Goal: Task Accomplishment & Management: Manage account settings

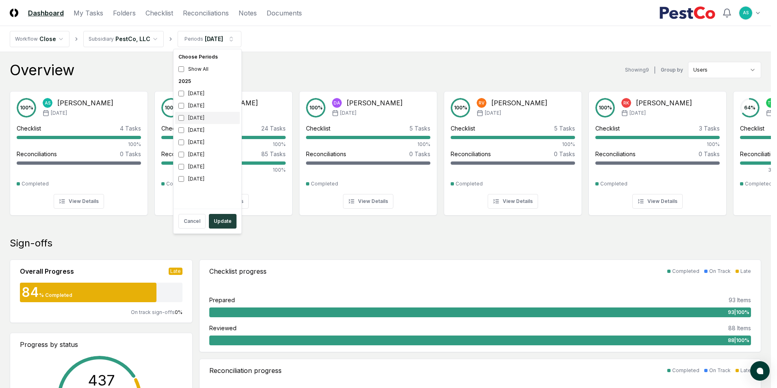
click at [178, 118] on div "[DATE]" at bounding box center [207, 118] width 65 height 12
click at [179, 101] on div "[DATE]" at bounding box center [207, 106] width 65 height 12
click at [180, 97] on div "[DATE]" at bounding box center [207, 93] width 65 height 12
click at [226, 225] on button "Update" at bounding box center [223, 221] width 28 height 15
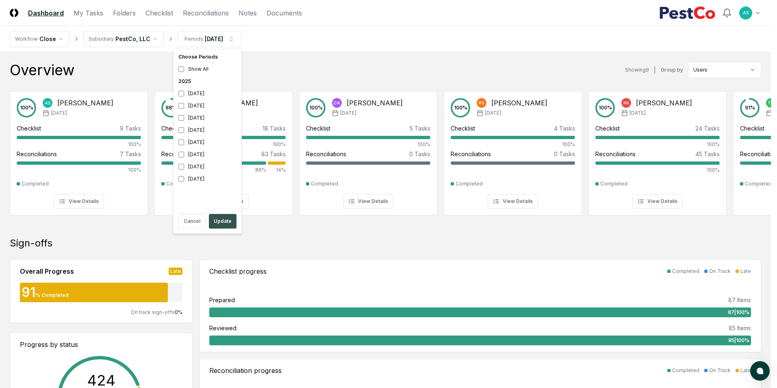
click at [221, 217] on button "Update" at bounding box center [223, 221] width 28 height 15
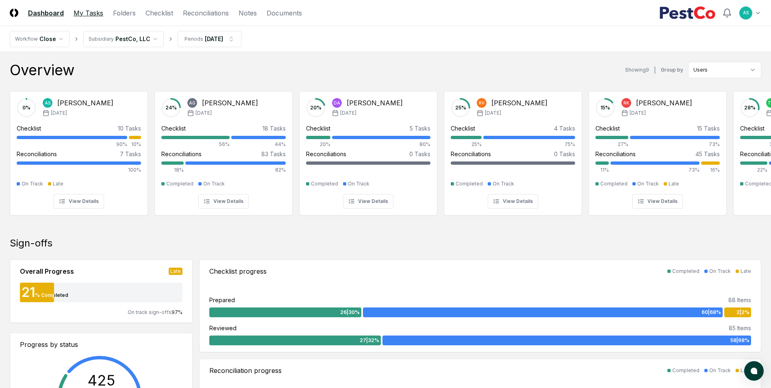
click at [86, 15] on link "My Tasks" at bounding box center [89, 13] width 30 height 10
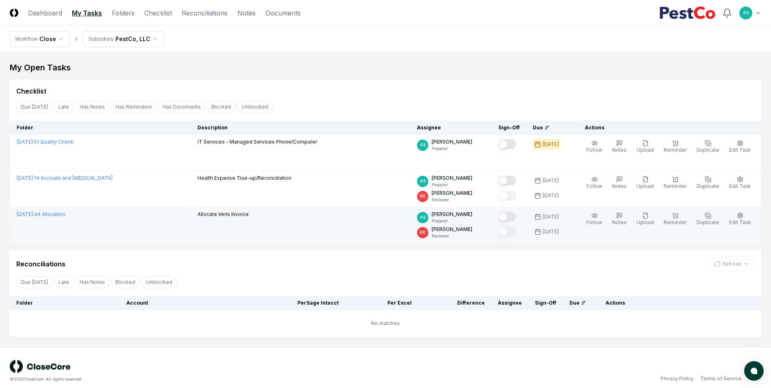
click at [512, 215] on button "Mark complete" at bounding box center [507, 217] width 18 height 10
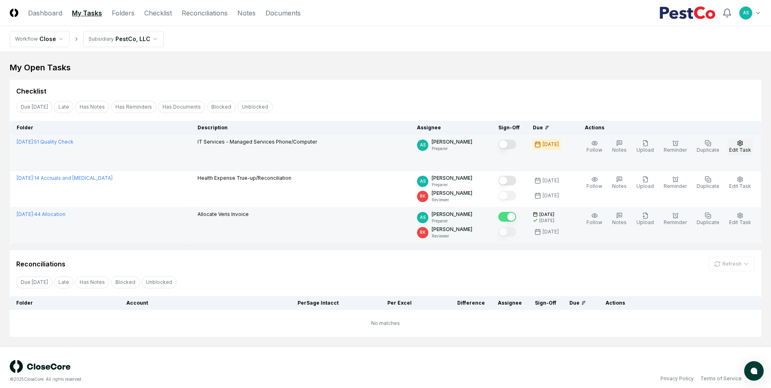
click at [748, 147] on span "Edit Task" at bounding box center [740, 150] width 22 height 6
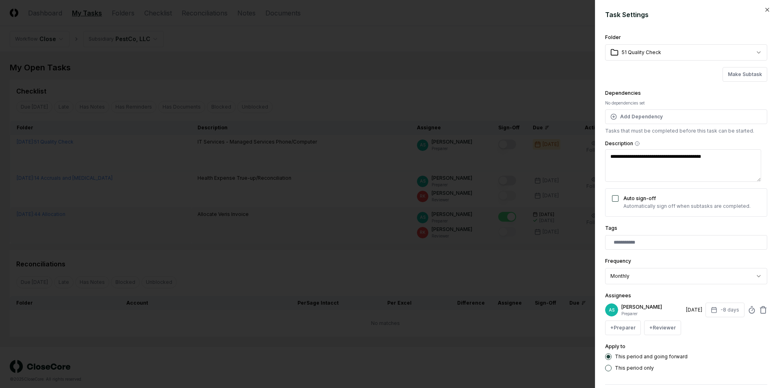
click at [234, 217] on div at bounding box center [388, 194] width 777 height 388
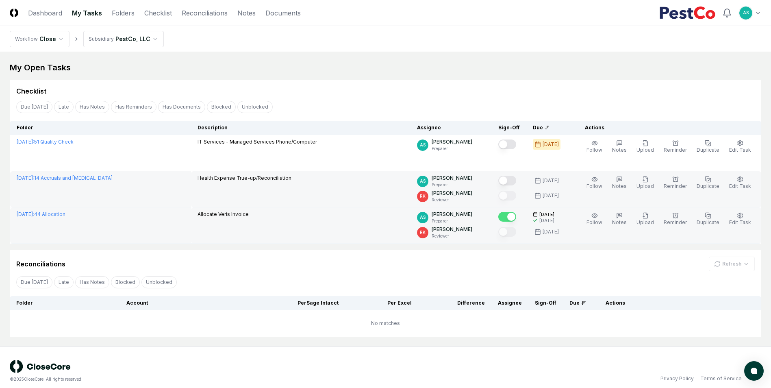
click at [239, 177] on p "Health Expense True-up/Reconciliation" at bounding box center [244, 177] width 94 height 7
drag, startPoint x: 34, startPoint y: 173, endPoint x: 50, endPoint y: 178, distance: 16.6
click at [50, 178] on td "[DATE] : 14 Accruals and [MEDICAL_DATA]" at bounding box center [100, 189] width 181 height 36
drag, startPoint x: 50, startPoint y: 178, endPoint x: 210, endPoint y: 183, distance: 160.6
click at [191, 183] on td "Health Expense True-up/Reconciliation" at bounding box center [300, 189] width 219 height 36
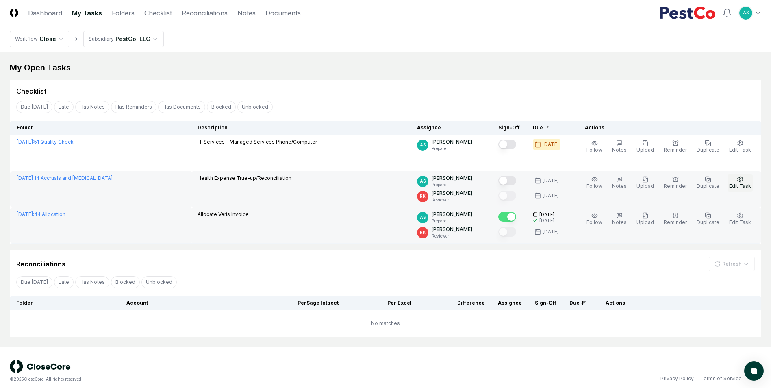
click at [740, 182] on icon "button" at bounding box center [739, 178] width 5 height 5
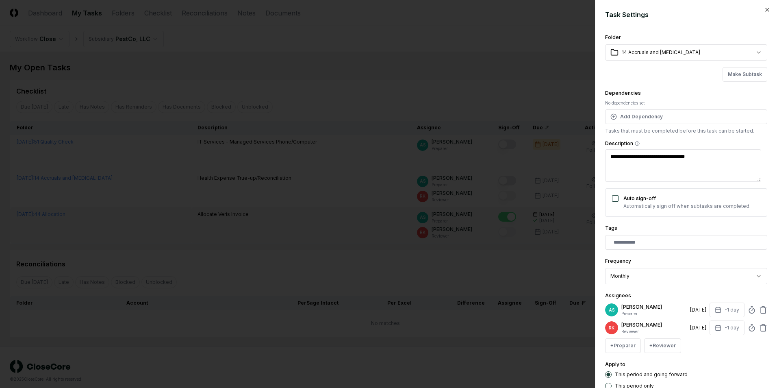
click at [320, 198] on div at bounding box center [388, 194] width 777 height 388
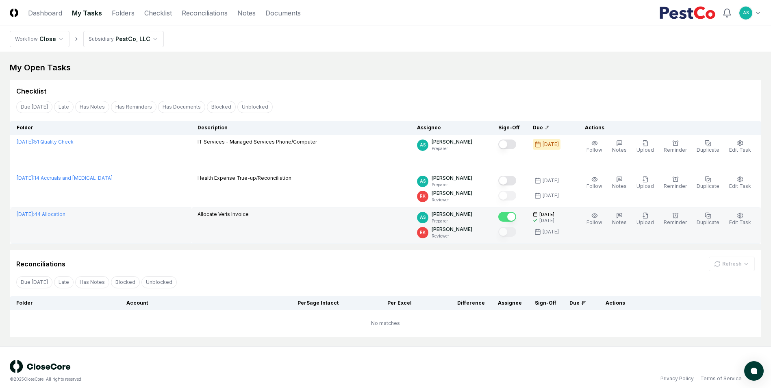
click at [97, 14] on link "My Tasks" at bounding box center [87, 13] width 30 height 10
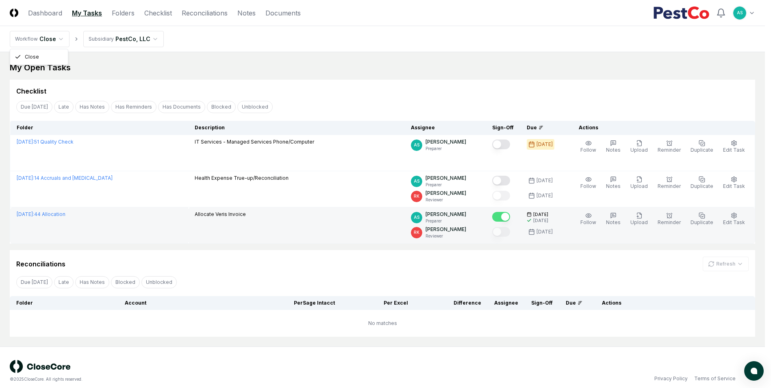
click at [29, 47] on body "CloseCore Dashboard My Tasks Folders Checklist Reconciliations Notes Documents …" at bounding box center [382, 197] width 765 height 395
click at [91, 17] on html "CloseCore Dashboard My Tasks Folders Checklist Reconciliations Notes Documents …" at bounding box center [388, 197] width 777 height 395
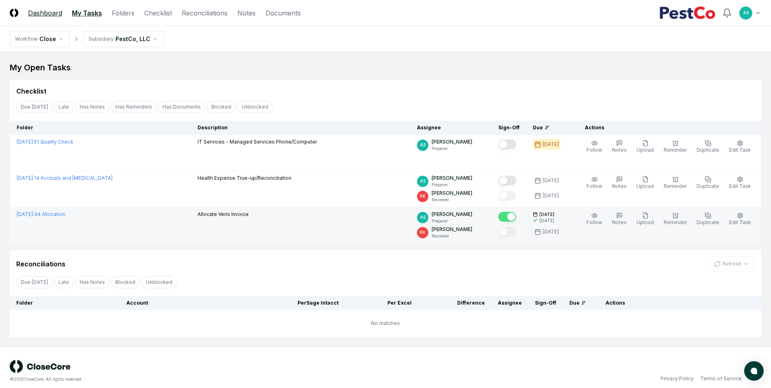
click at [46, 13] on link "Dashboard" at bounding box center [45, 13] width 34 height 10
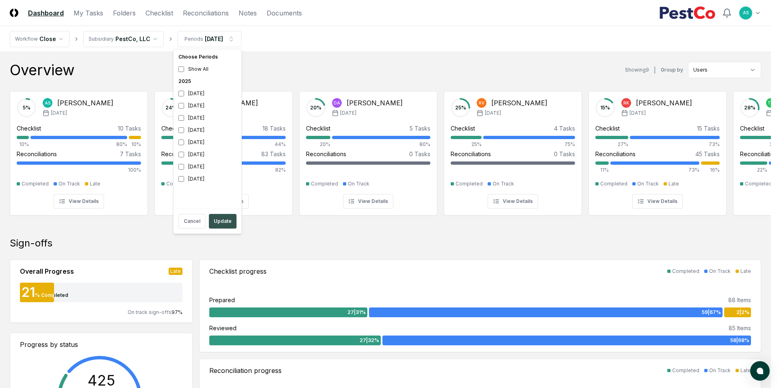
click at [226, 223] on button "Update" at bounding box center [223, 221] width 28 height 15
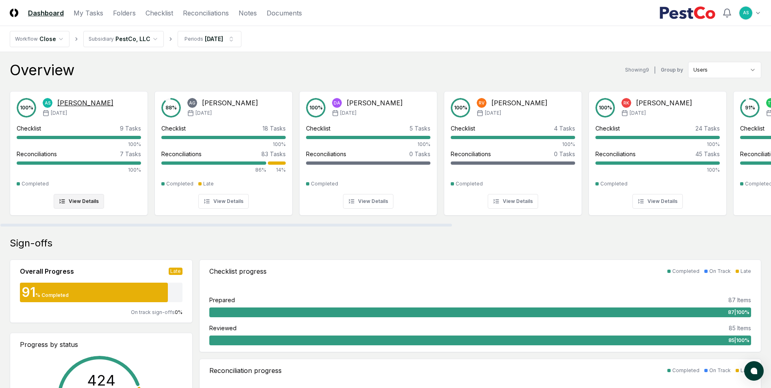
click at [95, 149] on div "Checklist 9 Tasks 100% Reconciliations 7 Tasks 100%" at bounding box center [79, 149] width 124 height 50
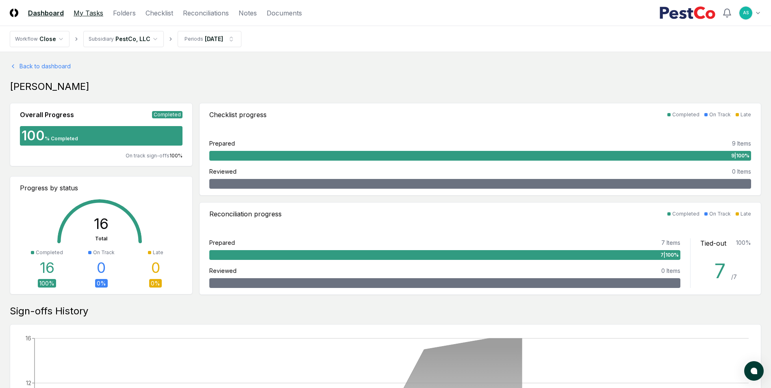
click at [84, 11] on link "My Tasks" at bounding box center [89, 13] width 30 height 10
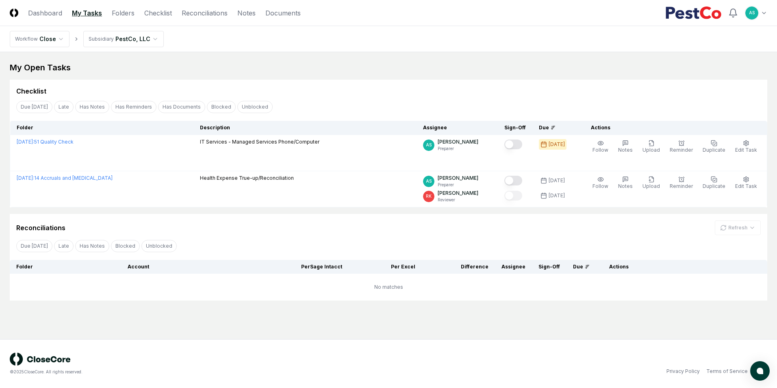
click at [41, 38] on html "CloseCore Dashboard My Tasks Folders Checklist Reconciliations Notes Documents …" at bounding box center [388, 194] width 777 height 388
click at [95, 45] on html "CloseCore Dashboard My Tasks Folders Checklist Reconciliations Notes Documents …" at bounding box center [388, 194] width 777 height 388
click at [80, 20] on header "CloseCore Dashboard My Tasks Folders Checklist Reconciliations Notes Documents …" at bounding box center [388, 13] width 777 height 26
click at [82, 18] on header "CloseCore Dashboard My Tasks Folders Checklist Reconciliations Notes Documents …" at bounding box center [388, 13] width 777 height 26
click at [79, 15] on link "My Tasks" at bounding box center [87, 13] width 30 height 10
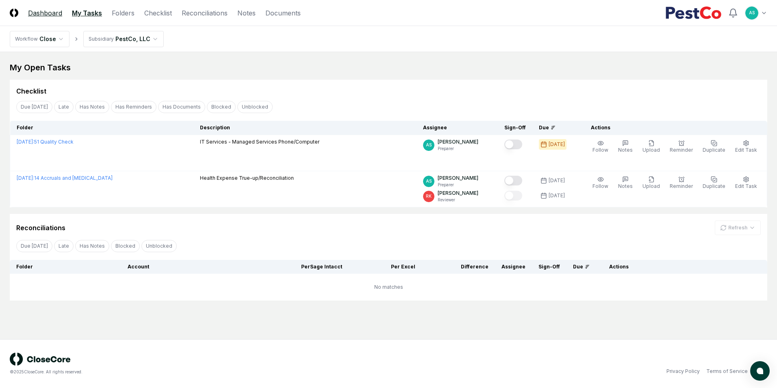
click at [46, 10] on link "Dashboard" at bounding box center [45, 13] width 34 height 10
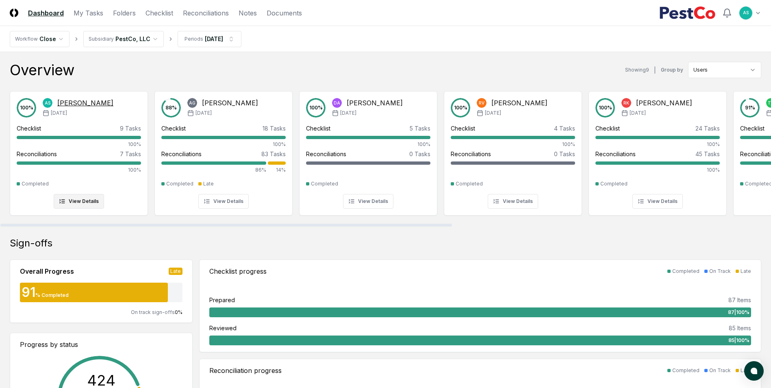
click at [78, 209] on div "100 % AS [PERSON_NAME] [DATE] Checklist 9 Tasks 100% Reconciliations 7 Tasks 10…" at bounding box center [78, 153] width 137 height 124
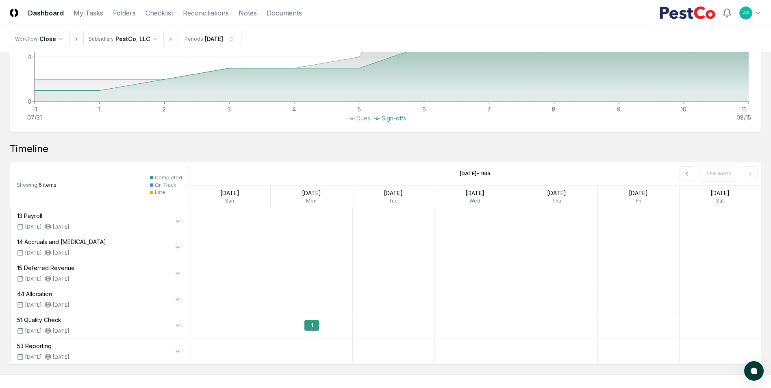
scroll to position [450, 0]
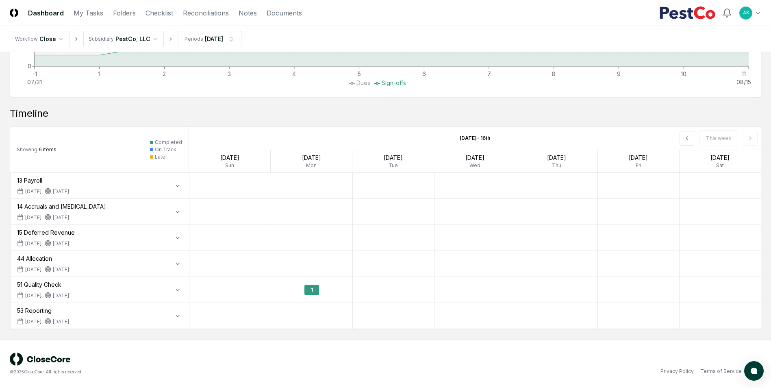
click at [47, 204] on div "14 Accruals and [MEDICAL_DATA]" at bounding box center [61, 206] width 89 height 9
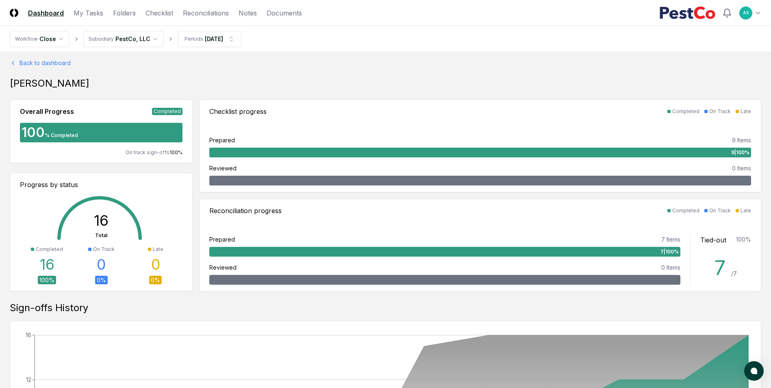
scroll to position [0, 0]
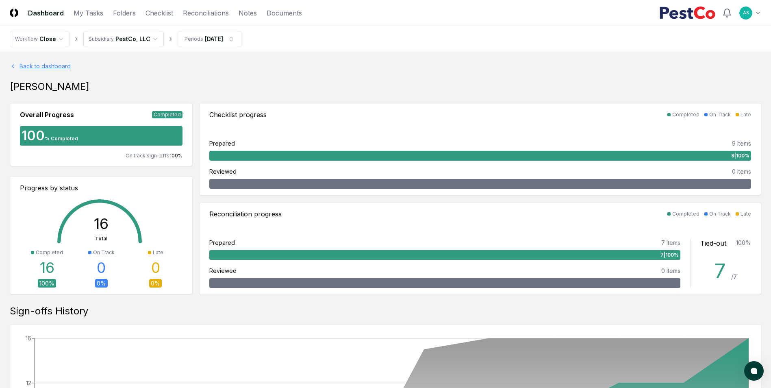
click at [52, 65] on link "Back to dashboard" at bounding box center [385, 66] width 751 height 9
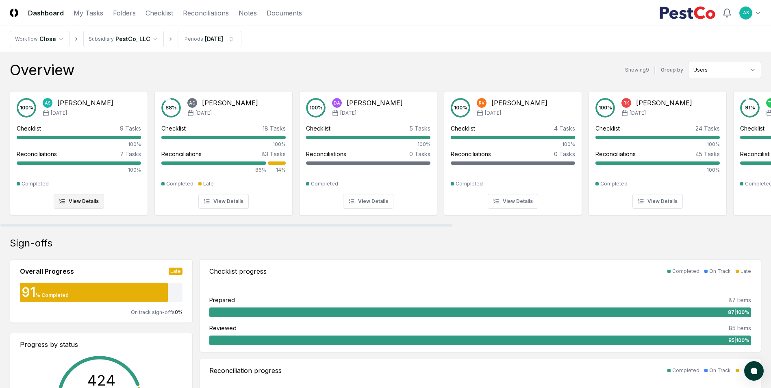
click at [71, 202] on button "View Details" at bounding box center [79, 201] width 50 height 15
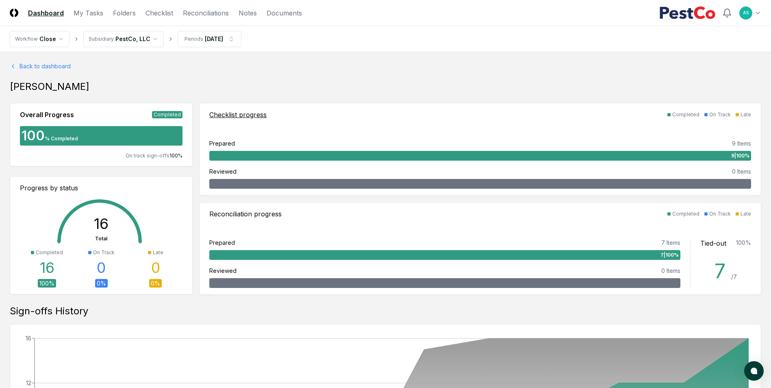
click at [239, 153] on div "9 | 100 %" at bounding box center [480, 156] width 542 height 10
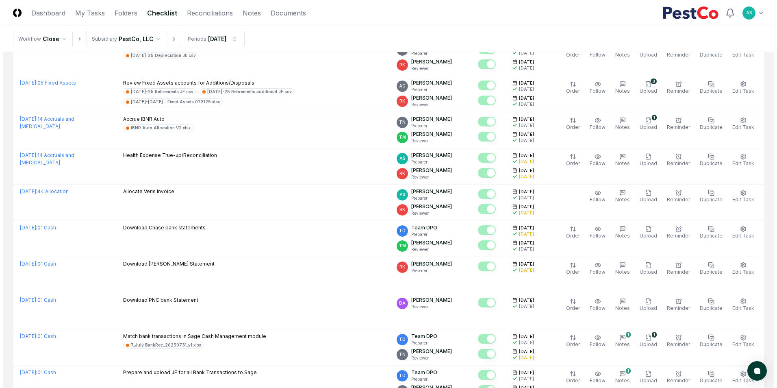
scroll to position [1138, 0]
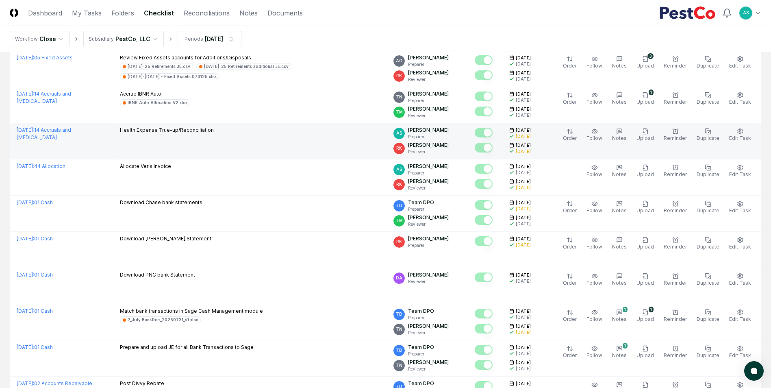
click at [159, 144] on td "Health Expense True-up/Reconciliation" at bounding box center [250, 141] width 274 height 36
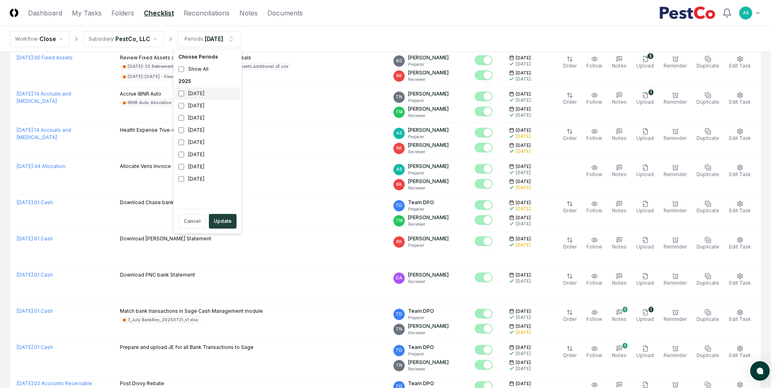
click at [186, 95] on div "[DATE]" at bounding box center [207, 93] width 65 height 12
click at [220, 222] on button "Update" at bounding box center [223, 221] width 28 height 15
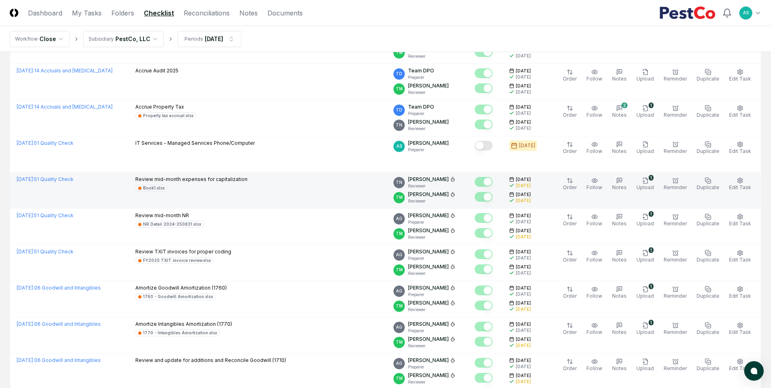
scroll to position [366, 0]
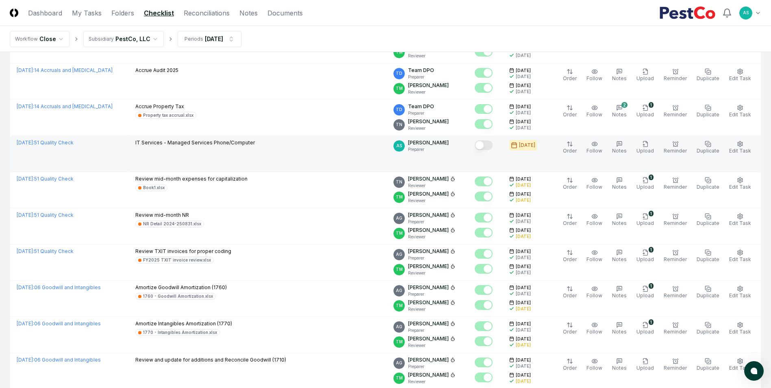
click at [486, 148] on button "Mark complete" at bounding box center [484, 145] width 18 height 10
click at [738, 150] on span "Edit Task" at bounding box center [740, 150] width 22 height 6
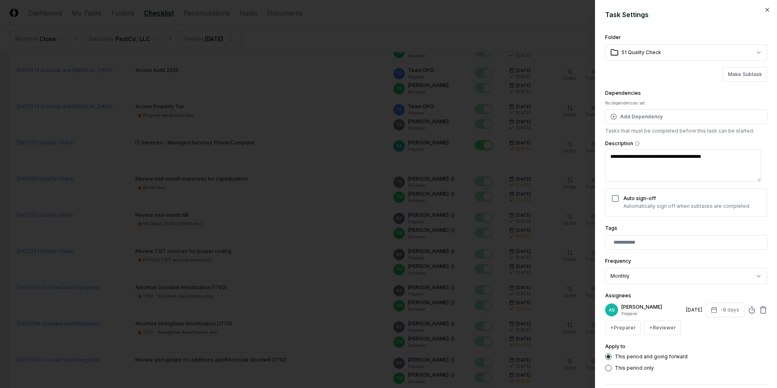
type textarea "*"
click at [298, 161] on div at bounding box center [388, 194] width 777 height 388
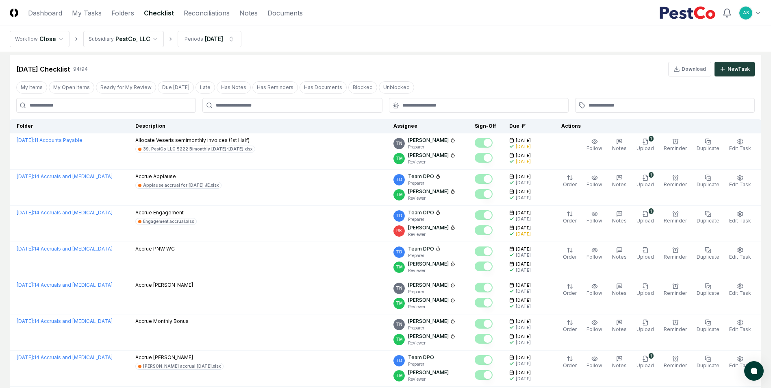
scroll to position [0, 0]
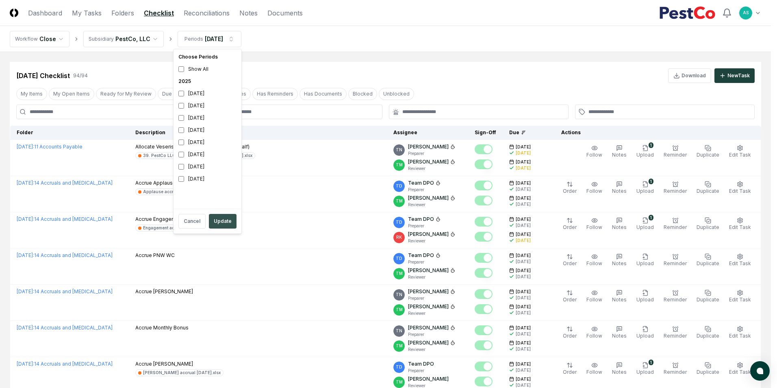
click at [224, 217] on button "Update" at bounding box center [223, 221] width 28 height 15
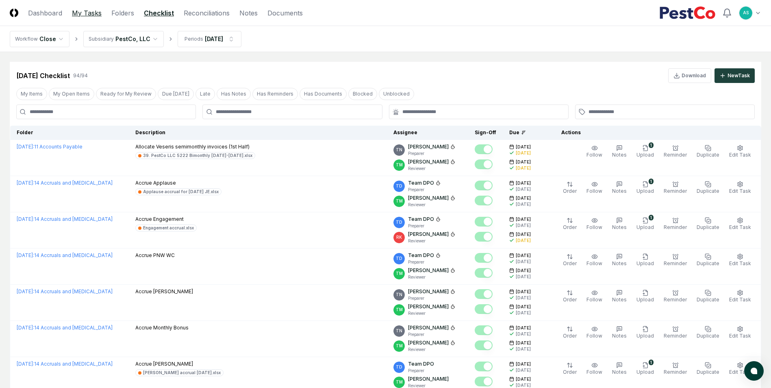
click at [86, 10] on link "My Tasks" at bounding box center [87, 13] width 30 height 10
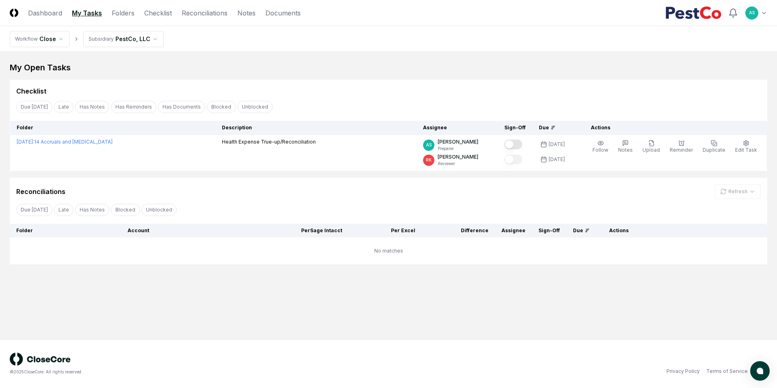
click at [78, 11] on link "My Tasks" at bounding box center [87, 13] width 30 height 10
click at [61, 13] on link "Dashboard" at bounding box center [45, 13] width 34 height 10
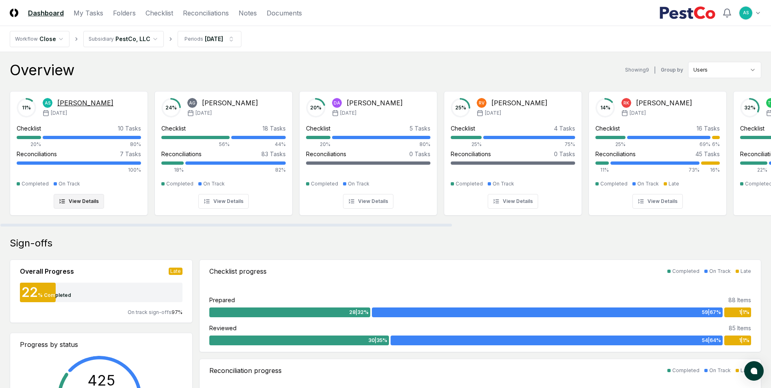
click at [75, 138] on div at bounding box center [92, 137] width 98 height 3
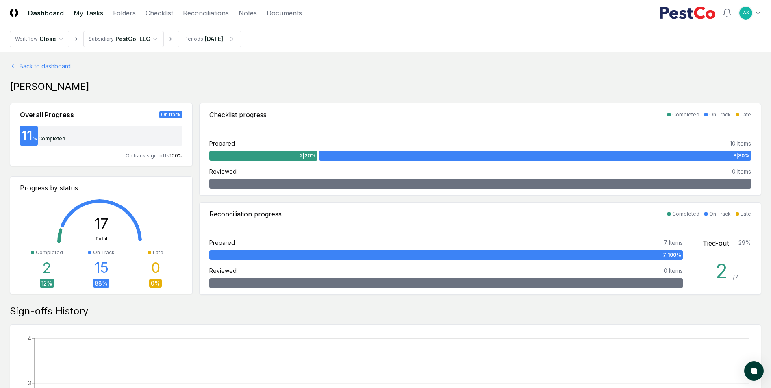
click at [79, 17] on link "My Tasks" at bounding box center [89, 13] width 30 height 10
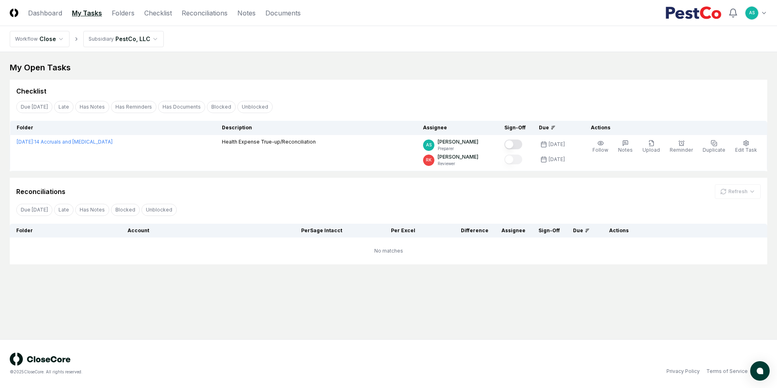
click at [454, 182] on div "Reconciliations Refresh" at bounding box center [388, 188] width 757 height 21
click at [119, 46] on html "CloseCore Dashboard My Tasks Folders Checklist Reconciliations Notes Documents …" at bounding box center [388, 194] width 777 height 388
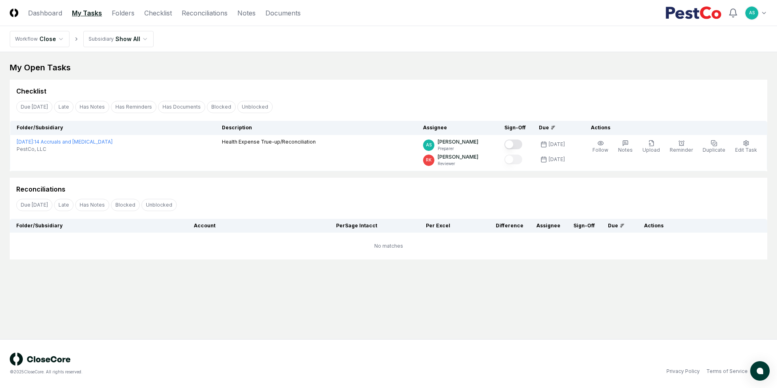
click at [38, 39] on html "CloseCore Dashboard My Tasks Folders Checklist Reconciliations Notes Documents …" at bounding box center [388, 194] width 777 height 388
click at [159, 88] on html "CloseCore Dashboard My Tasks Folders Checklist Reconciliations Notes Documents …" at bounding box center [388, 194] width 777 height 388
click at [89, 11] on link "My Tasks" at bounding box center [87, 13] width 30 height 10
click at [121, 16] on link "Folders" at bounding box center [123, 13] width 23 height 10
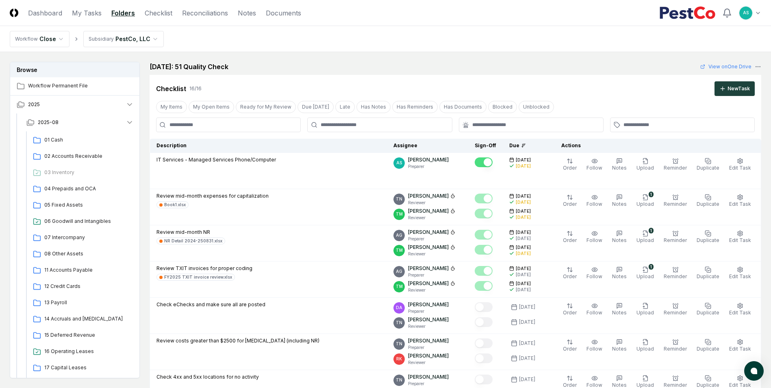
drag, startPoint x: 405, startPoint y: 135, endPoint x: 405, endPoint y: 130, distance: 4.9
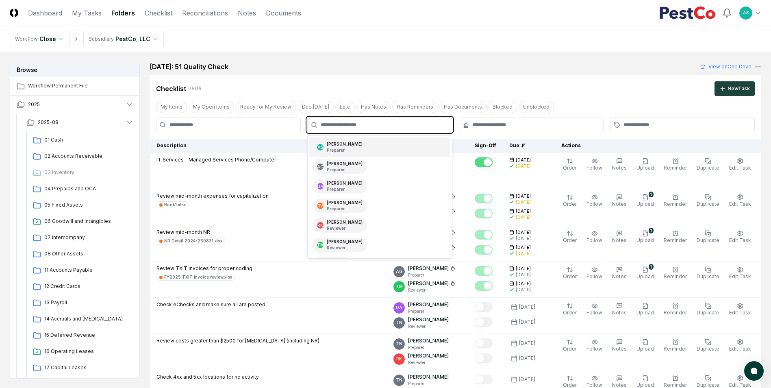
click at [405, 125] on input "text" at bounding box center [384, 124] width 126 height 7
click at [394, 152] on div "AS [PERSON_NAME] Preparer" at bounding box center [379, 147] width 141 height 20
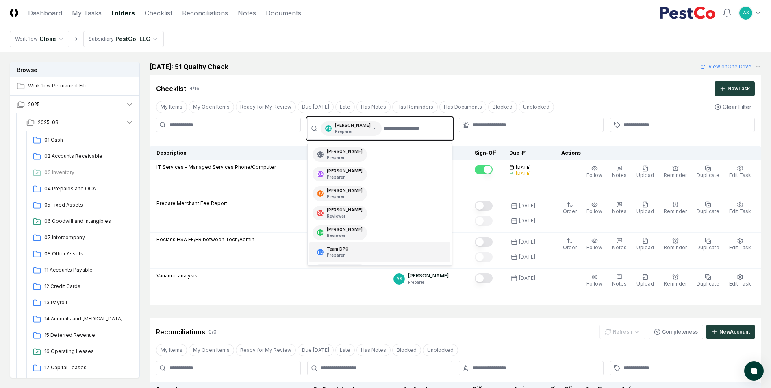
scroll to position [41, 0]
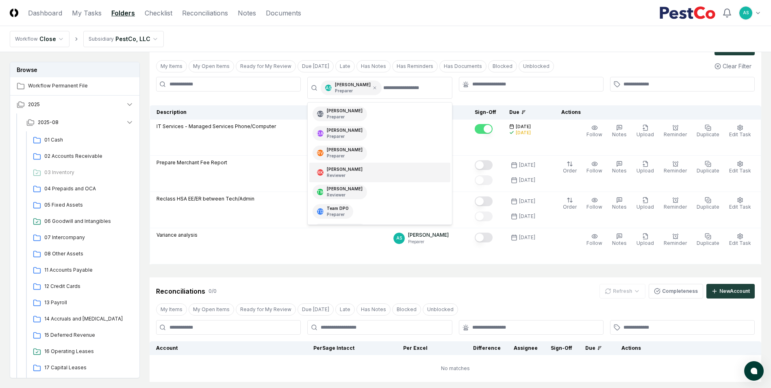
click at [650, 104] on div "Checklist 4 / 16 New Task My Items My Open Items Ready for My Review Due [DATE]…" at bounding box center [455, 149] width 611 height 230
